Goal: Find specific page/section: Find specific page/section

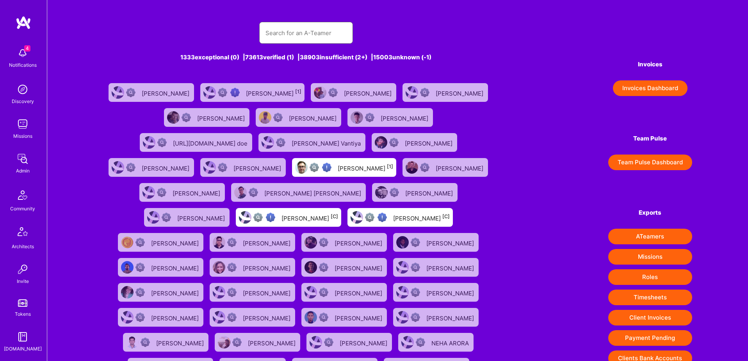
click at [281, 33] on input "text" at bounding box center [305, 33] width 81 height 20
paste input "prynsh [PERSON_NAME]"
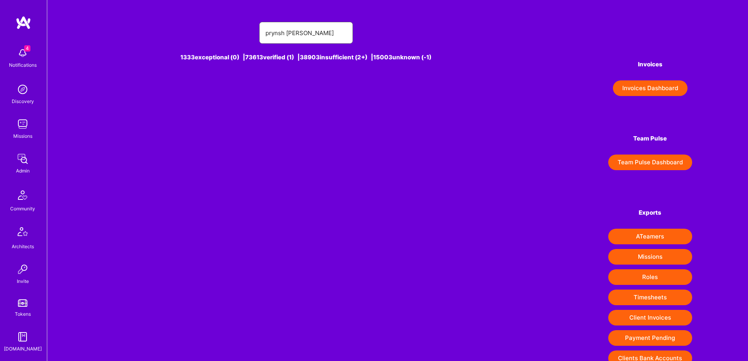
drag, startPoint x: 284, startPoint y: 33, endPoint x: 347, endPoint y: 32, distance: 63.6
click at [347, 32] on div "prynsh [PERSON_NAME]" at bounding box center [306, 33] width 94 height 22
type input "prynsh"
click at [314, 92] on div "Prynsh N [1]" at bounding box center [319, 92] width 33 height 10
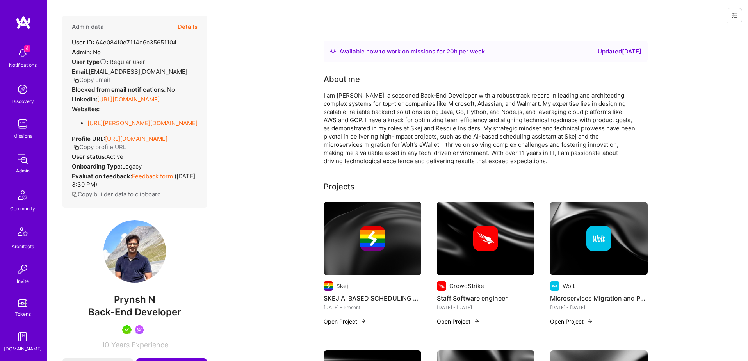
click at [189, 26] on button "Details" at bounding box center [188, 27] width 20 height 23
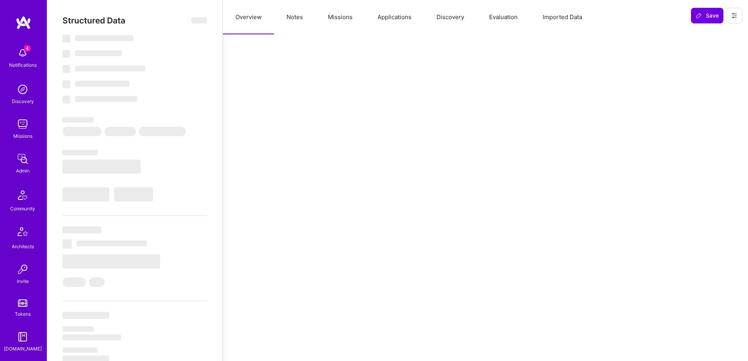
click at [297, 22] on button "Notes" at bounding box center [294, 17] width 41 height 34
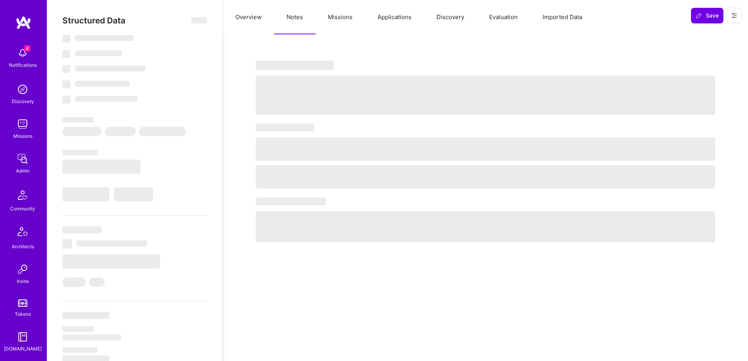
select select "Right Now"
select select "5"
select select "4"
select select "7"
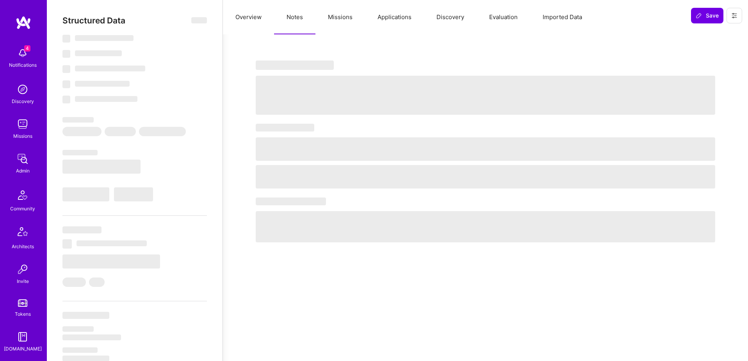
select select "DE"
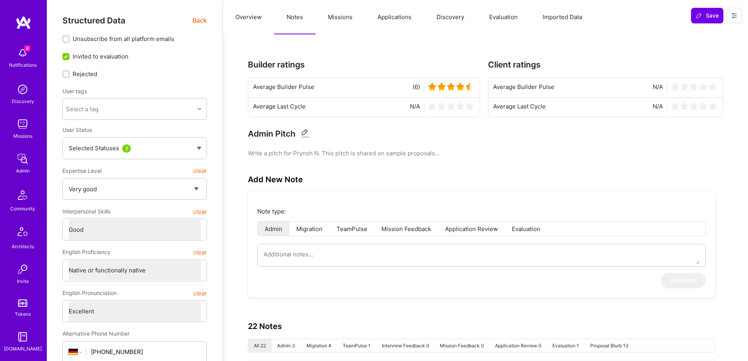
click at [329, 15] on button "Missions" at bounding box center [340, 17] width 50 height 34
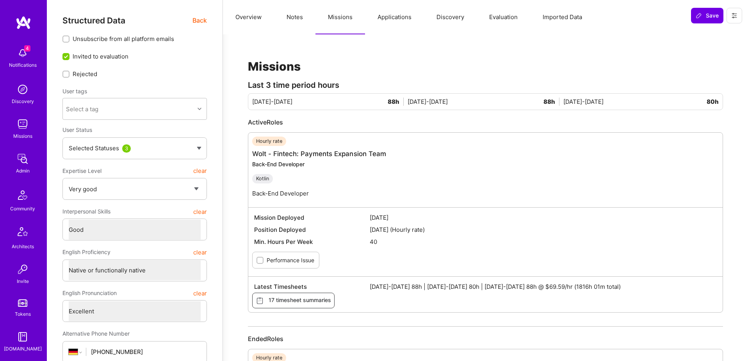
scroll to position [0, 0]
click at [192, 18] on div "Structured Data Back" at bounding box center [134, 20] width 144 height 10
click at [201, 20] on span "Back" at bounding box center [199, 20] width 14 height 10
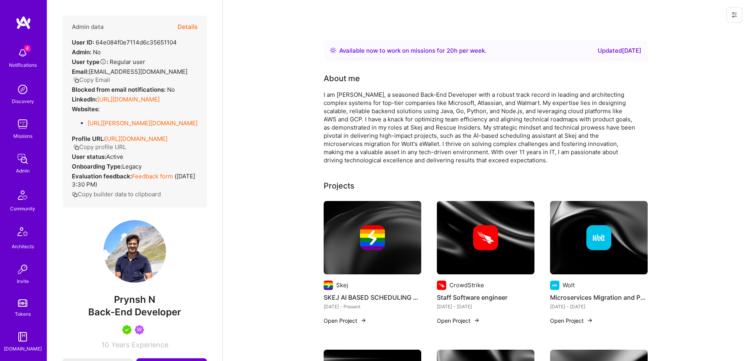
click at [135, 39] on div "User ID: 64e084f0e7114d6c35651104" at bounding box center [124, 42] width 105 height 8
copy div "64e084f0e7114d6c35651104"
